Goal: Task Accomplishment & Management: Manage account settings

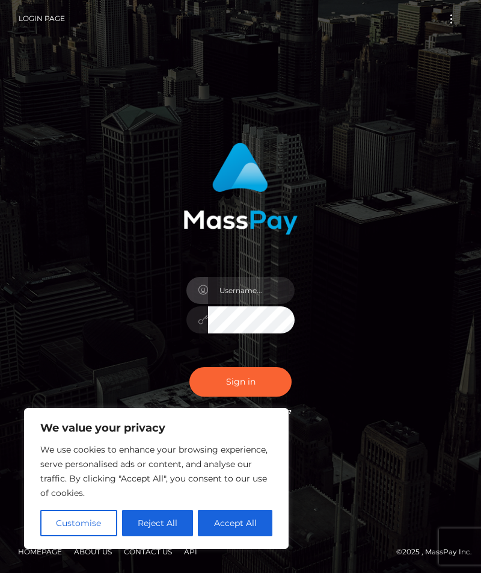
click at [259, 304] on input "text" at bounding box center [251, 290] width 87 height 27
type input "[EMAIL_ADDRESS][DOMAIN_NAME]"
click at [214, 522] on button "Accept All" at bounding box center [235, 523] width 75 height 26
checkbox input "true"
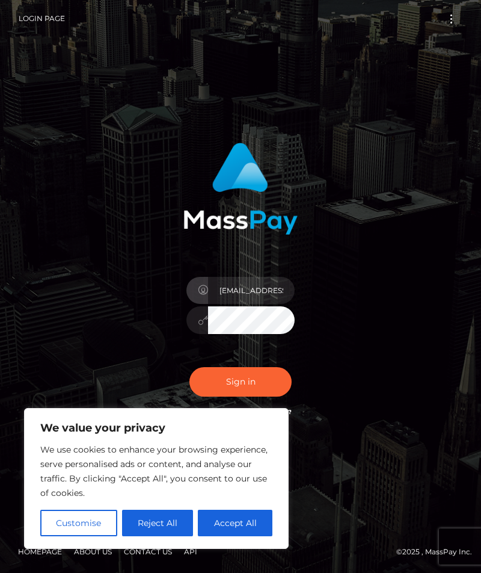
checkbox input "true"
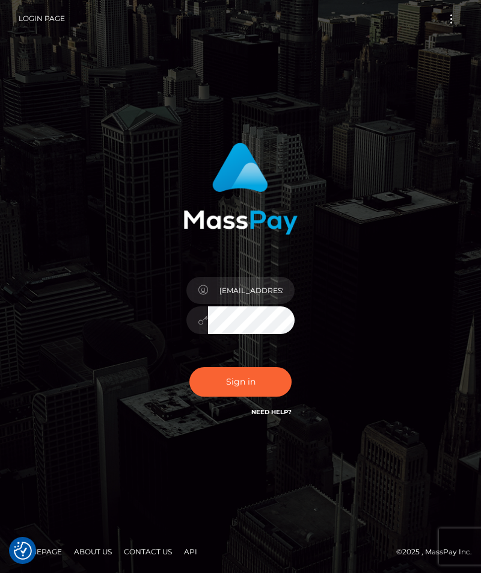
click at [263, 397] on button "Sign in" at bounding box center [241, 381] width 102 height 29
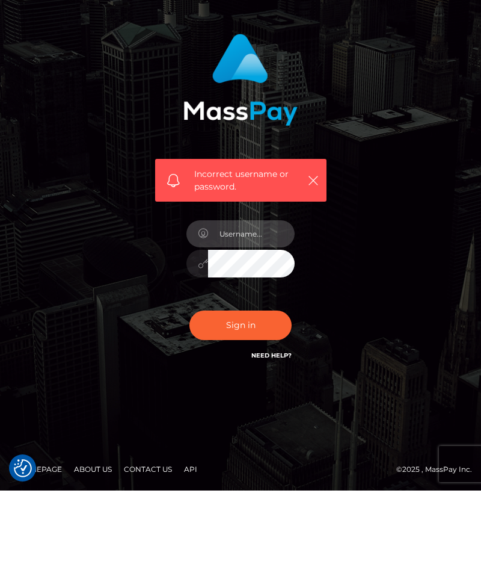
scroll to position [43, 0]
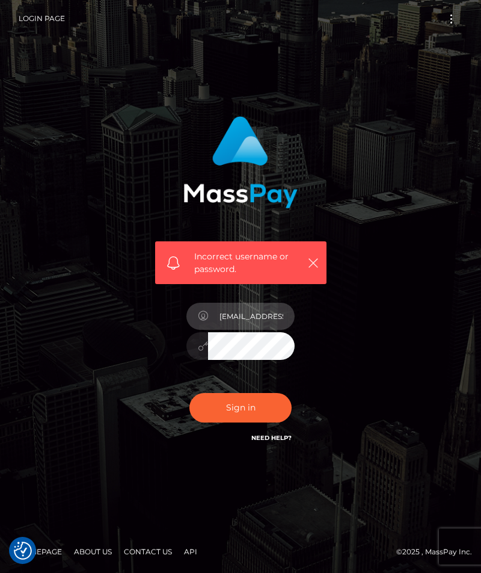
type input "[EMAIL_ADDRESS][DOMAIN_NAME]"
click at [252, 393] on button "Sign in" at bounding box center [241, 407] width 102 height 29
click at [306, 284] on div "Incorrect username or password." at bounding box center [240, 262] width 171 height 43
click at [310, 269] on icon "button" at bounding box center [313, 263] width 12 height 12
click at [241, 330] on input "text" at bounding box center [251, 316] width 87 height 27
